Goal: Task Accomplishment & Management: Manage account settings

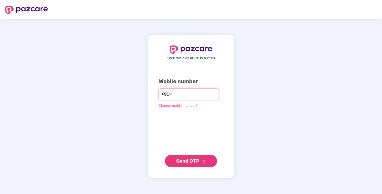
type input "**********"
click at [197, 161] on span "Send OTP" at bounding box center [187, 160] width 23 height 5
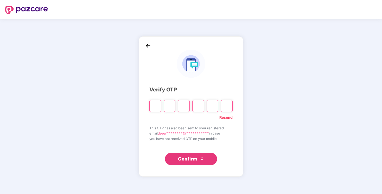
type input "*"
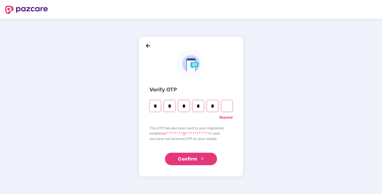
type input "*"
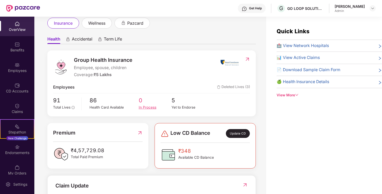
scroll to position [37, 0]
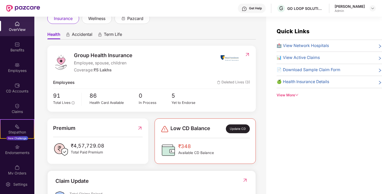
click at [230, 129] on div "Update CD" at bounding box center [238, 129] width 24 height 9
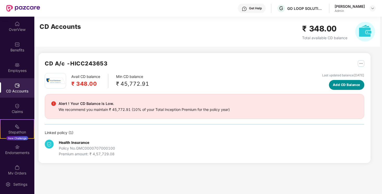
click at [338, 81] on button "Add CD Balance" at bounding box center [346, 85] width 35 height 10
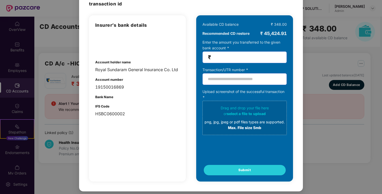
scroll to position [31, 0]
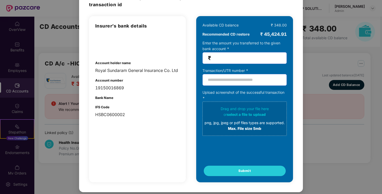
click at [311, 141] on div "100% SECURE Transfer the amount you want add to your CD balance and share the s…" at bounding box center [191, 97] width 382 height 194
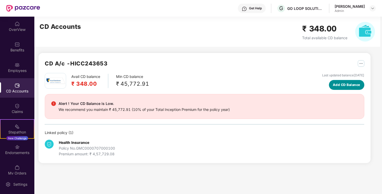
click at [334, 84] on span "Add CD Balance" at bounding box center [347, 84] width 28 height 5
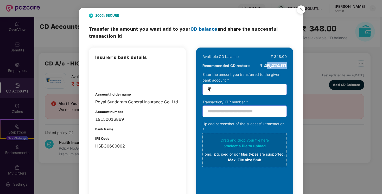
drag, startPoint x: 265, startPoint y: 65, endPoint x: 287, endPoint y: 65, distance: 21.6
click at [287, 65] on div "Available CD balance ₹ 348.00 Recommended CD restore ₹ 45,424.91 Enter the amou…" at bounding box center [244, 131] width 97 height 166
drag, startPoint x: 264, startPoint y: 64, endPoint x: 291, endPoint y: 67, distance: 27.8
click at [291, 67] on div "Available CD balance ₹ 348.00 Recommended CD restore ₹ 45,424.91 Enter the amou…" at bounding box center [244, 131] width 97 height 166
copy div "45,424.91"
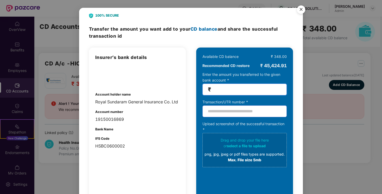
click at [243, 89] on input "number" at bounding box center [246, 90] width 69 height 6
paste input "********"
type input "********"
click at [231, 110] on input "text" at bounding box center [244, 112] width 84 height 12
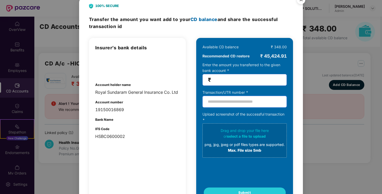
scroll to position [4, 0]
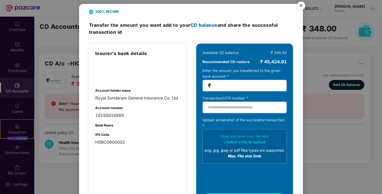
click at [210, 111] on input "text" at bounding box center [244, 108] width 84 height 12
click at [301, 4] on img "Close" at bounding box center [301, 6] width 15 height 15
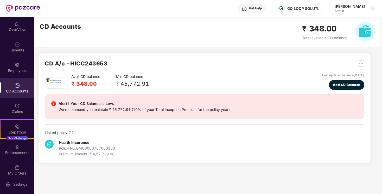
click at [362, 65] on img "button" at bounding box center [361, 63] width 7 height 7
click at [349, 87] on span "Add CD Balance" at bounding box center [347, 84] width 28 height 5
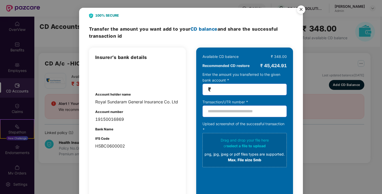
click at [200, 28] on span "CD balance" at bounding box center [203, 28] width 27 height 5
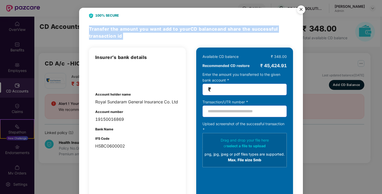
click at [200, 28] on span "CD balance" at bounding box center [203, 28] width 27 height 5
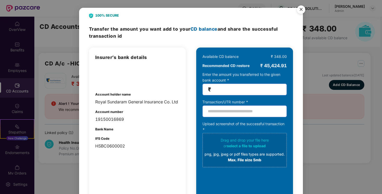
click at [203, 41] on div "100% SECURE Transfer the amount you want add to your CD balance and share the s…" at bounding box center [191, 116] width 224 height 216
click at [298, 8] on img "Close" at bounding box center [301, 10] width 15 height 15
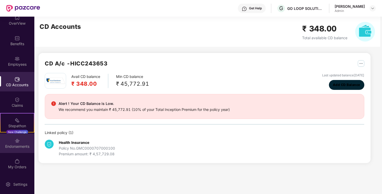
scroll to position [0, 0]
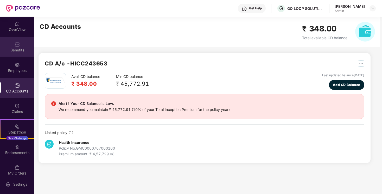
click at [15, 54] on div "Benefits" at bounding box center [17, 47] width 34 height 20
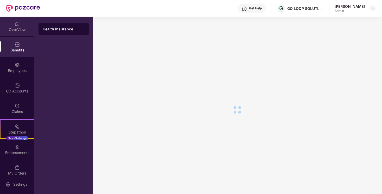
click at [18, 30] on div "OverView" at bounding box center [17, 29] width 34 height 5
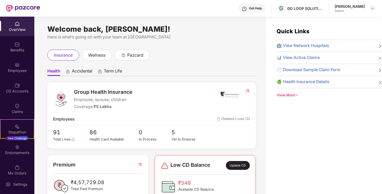
click at [377, 14] on header "Get Help G GO LOOP SOLUTIONS PRIVATE LIMITED [PERSON_NAME] Admin" at bounding box center [191, 8] width 382 height 17
click at [374, 12] on div "[PERSON_NAME] Admin" at bounding box center [355, 8] width 41 height 9
click at [369, 9] on div at bounding box center [372, 8] width 6 height 6
click at [307, 105] on div "Quick Links 🏥 View Network Hospitals 📊 View Active Claims 📄 Download Sample Cla…" at bounding box center [324, 114] width 116 height 194
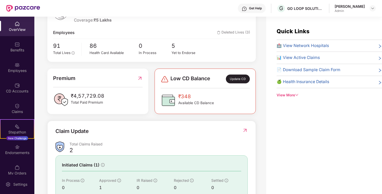
scroll to position [89, 0]
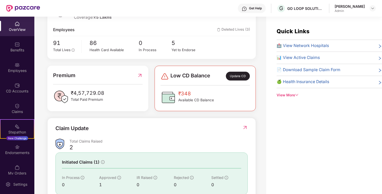
click at [128, 89] on div "₹4,57,729.08 Total Paid Premium" at bounding box center [97, 97] width 89 height 16
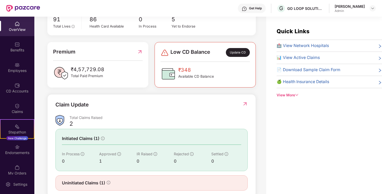
scroll to position [125, 0]
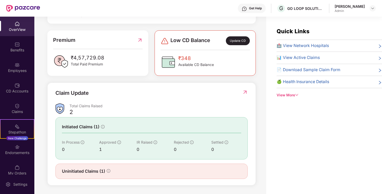
click at [152, 168] on div "Uninitiated Claims (1)" at bounding box center [151, 171] width 179 height 7
click at [108, 170] on icon "info-circle" at bounding box center [109, 171] width 4 height 4
click at [238, 41] on div "Update CD" at bounding box center [238, 40] width 24 height 9
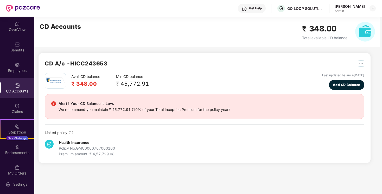
click at [227, 111] on div "We recommend you maintain ₹ 45,772.91 (10% of your Total Inception Premium for …" at bounding box center [144, 110] width 171 height 6
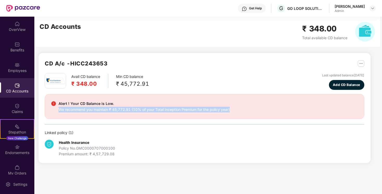
click at [227, 111] on div "We recommend you maintain ₹ 45,772.91 (10% of your Total Inception Premium for …" at bounding box center [144, 110] width 171 height 6
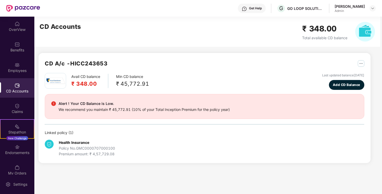
click at [230, 132] on div "Linked policy ( 1 )" at bounding box center [204, 133] width 319 height 6
click at [351, 86] on span "Add CD Balance" at bounding box center [347, 84] width 28 height 5
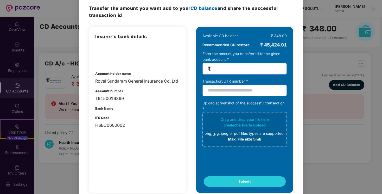
scroll to position [19, 0]
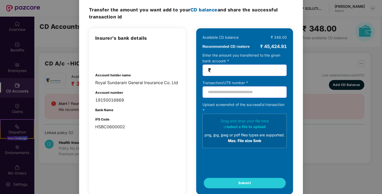
click at [297, 42] on div "100% SECURE Transfer the amount you want add to your CD balance and share the s…" at bounding box center [191, 97] width 224 height 216
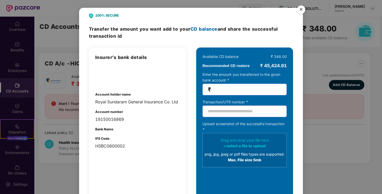
click at [302, 10] on img "Close" at bounding box center [301, 10] width 15 height 15
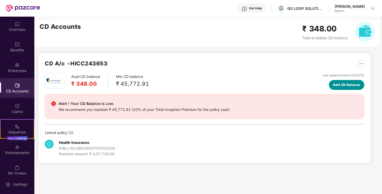
click at [350, 90] on button "Add CD Balance" at bounding box center [346, 85] width 35 height 10
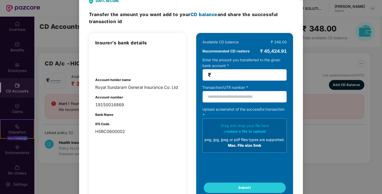
scroll to position [4, 0]
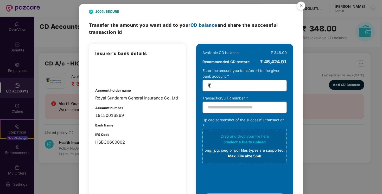
click at [304, 6] on img "Close" at bounding box center [301, 6] width 15 height 15
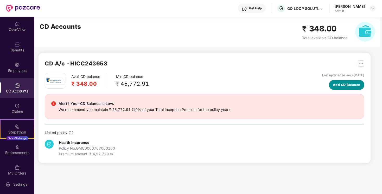
click at [336, 85] on span "Add CD Balance" at bounding box center [347, 84] width 28 height 5
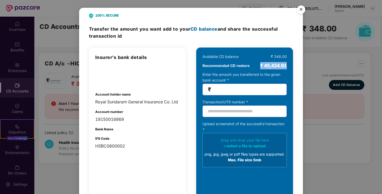
drag, startPoint x: 259, startPoint y: 66, endPoint x: 290, endPoint y: 66, distance: 31.0
click at [290, 66] on div "Available CD balance ₹ 348.00 Recommended CD restore ₹ 45,424.91 Enter the amou…" at bounding box center [244, 131] width 97 height 166
click at [300, 8] on img "Close" at bounding box center [301, 10] width 15 height 15
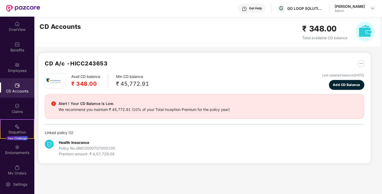
click at [172, 110] on div "We recommend you maintain ₹ 45,772.91 (10% of your Total Inception Premium for …" at bounding box center [144, 110] width 171 height 6
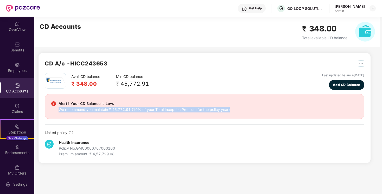
click at [172, 110] on div "We recommend you maintain ₹ 45,772.91 (10% of your Total Inception Premium for …" at bounding box center [144, 110] width 171 height 6
